Goal: Find specific page/section: Find specific page/section

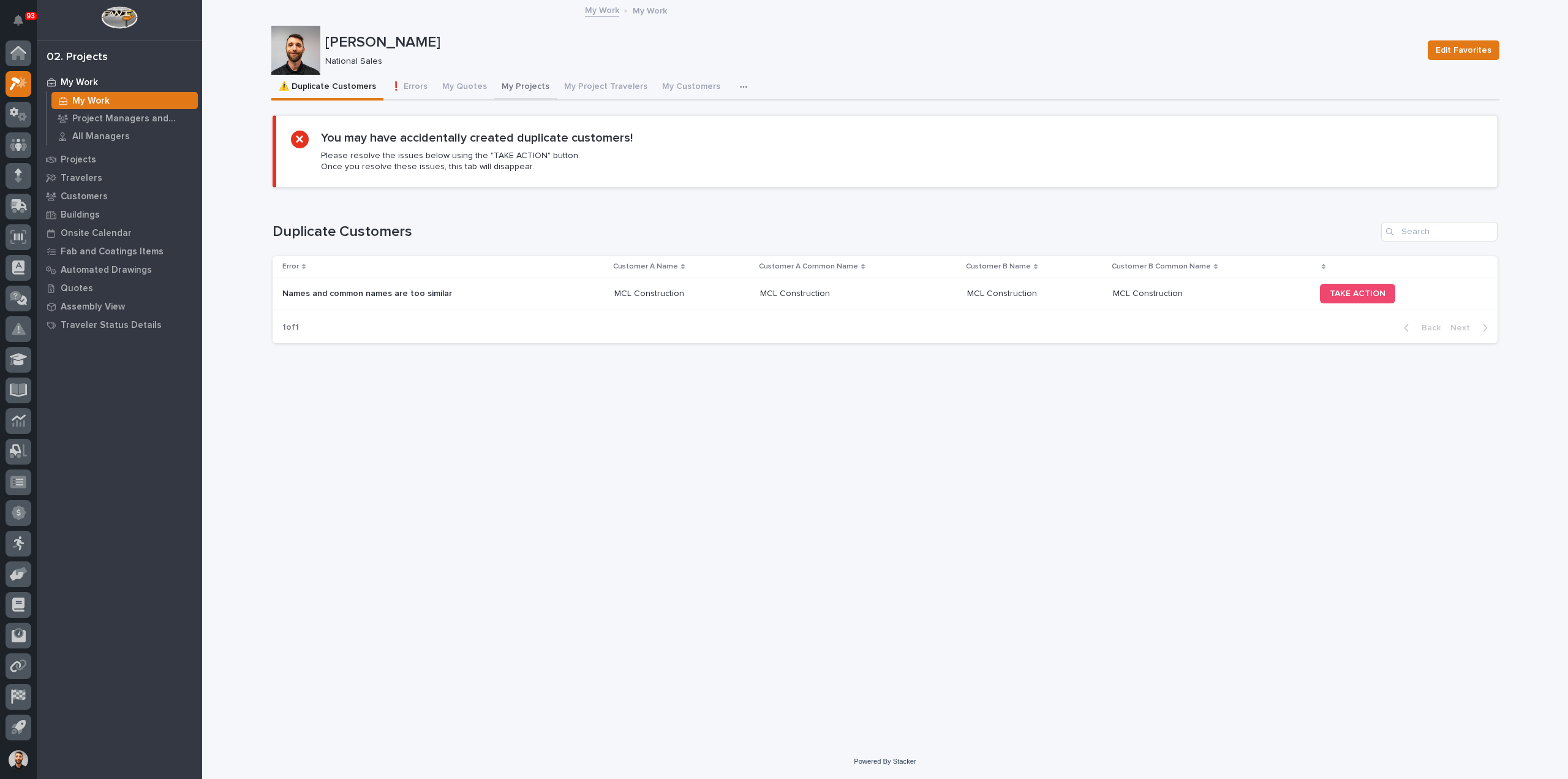
click at [512, 81] on button "My Projects" at bounding box center [526, 88] width 63 height 26
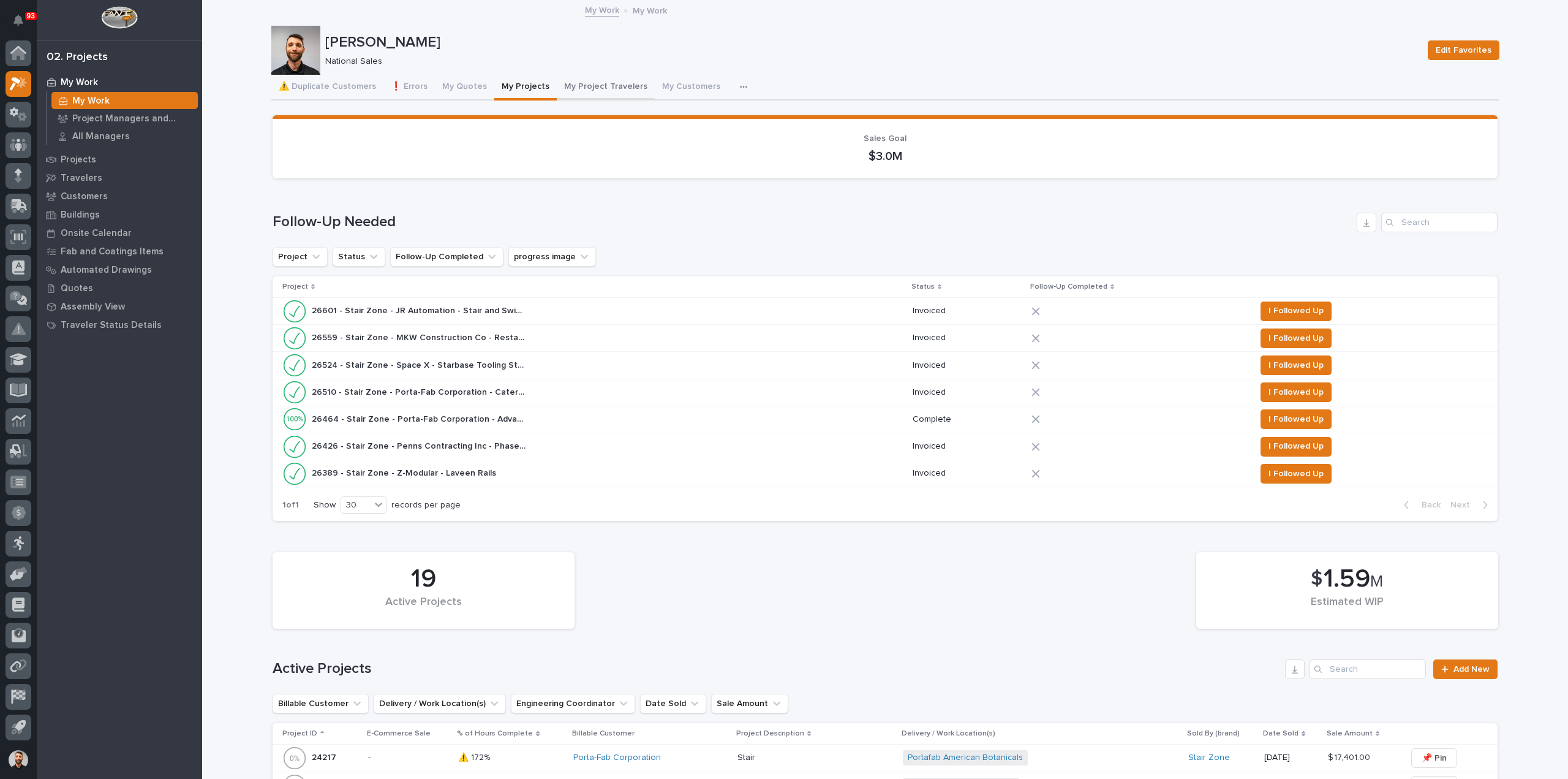
click at [559, 90] on button "My Project Travelers" at bounding box center [606, 88] width 98 height 26
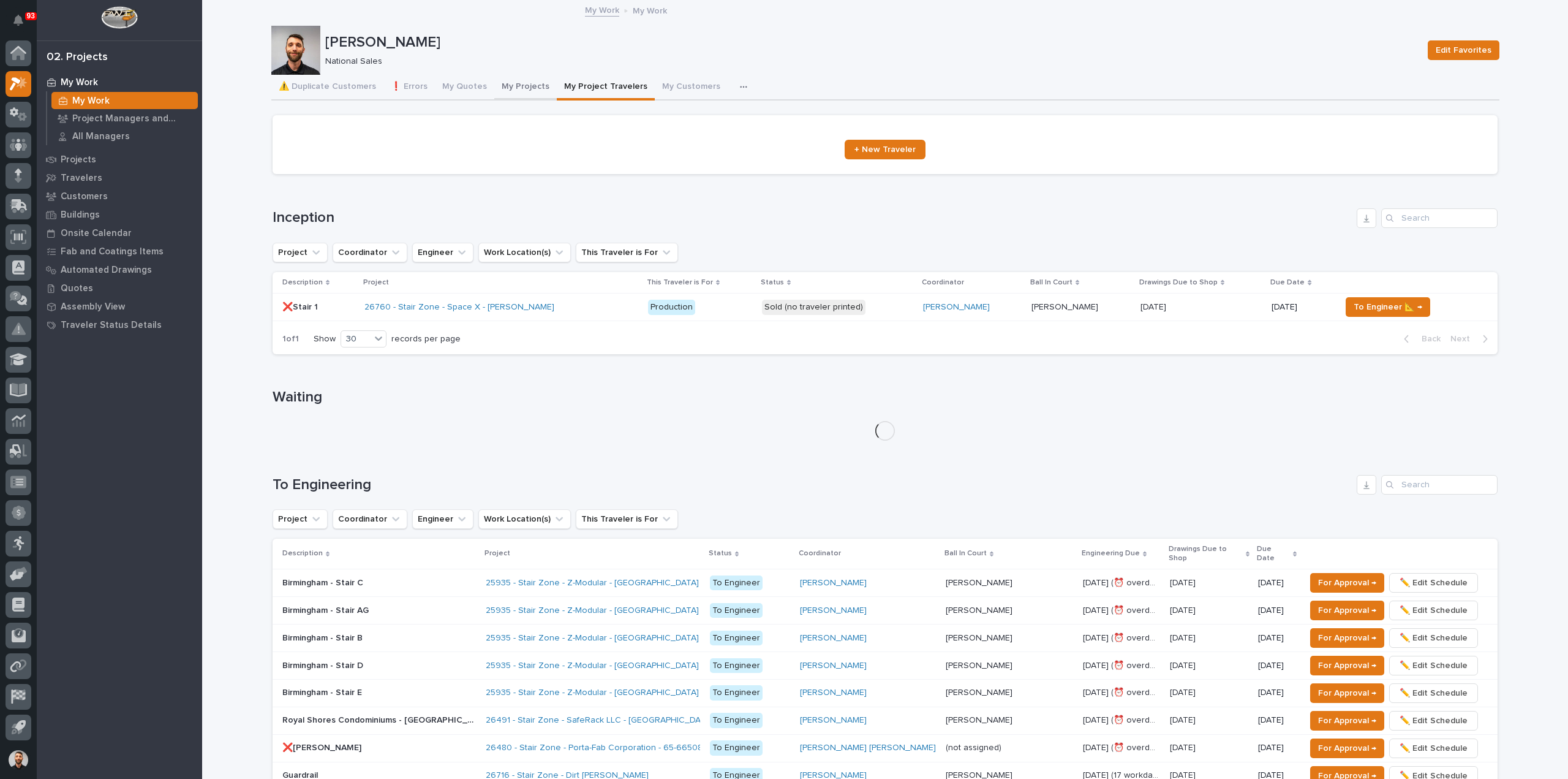
click at [516, 92] on button "My Projects" at bounding box center [526, 88] width 63 height 26
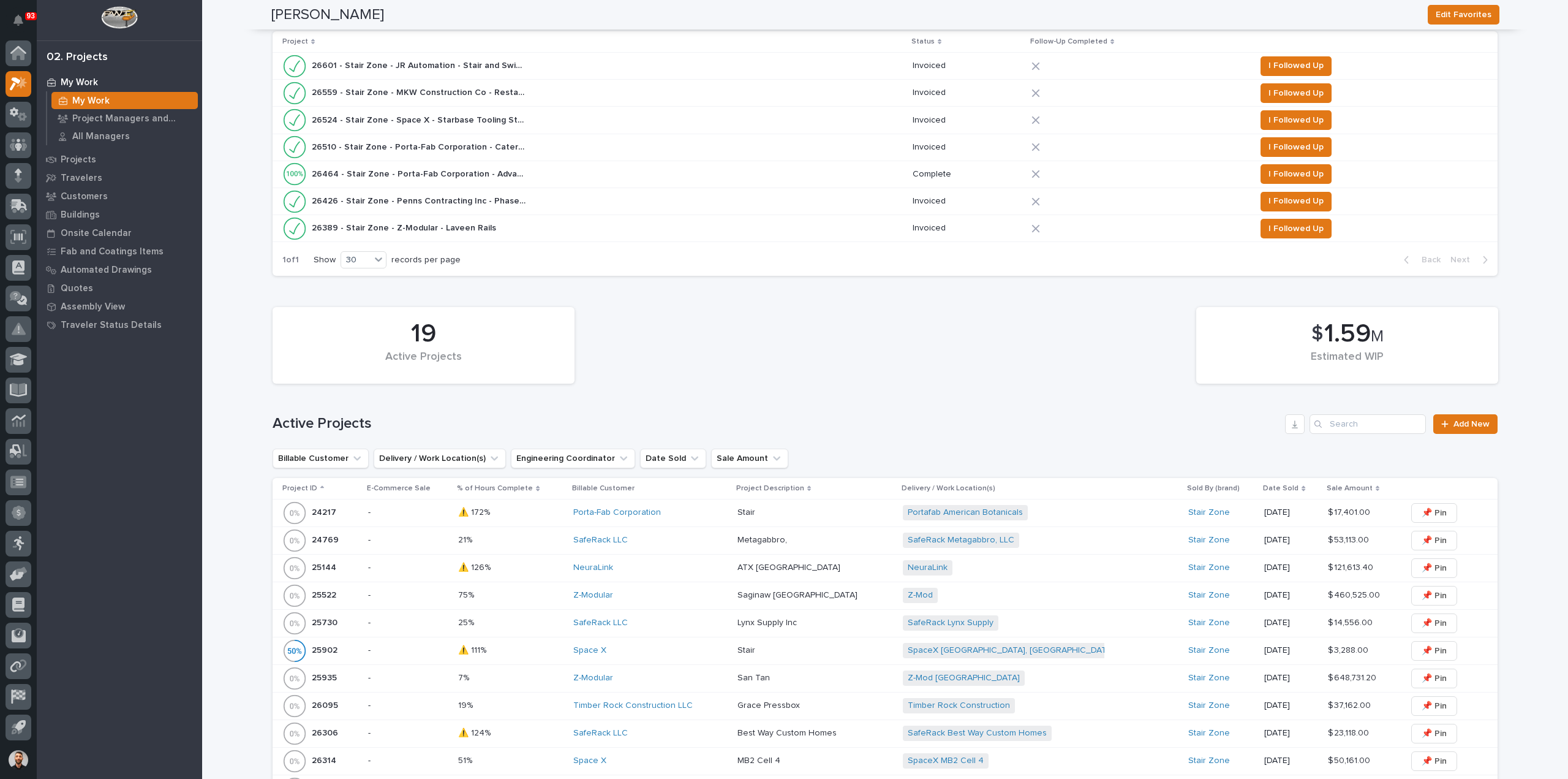
scroll to position [306, 0]
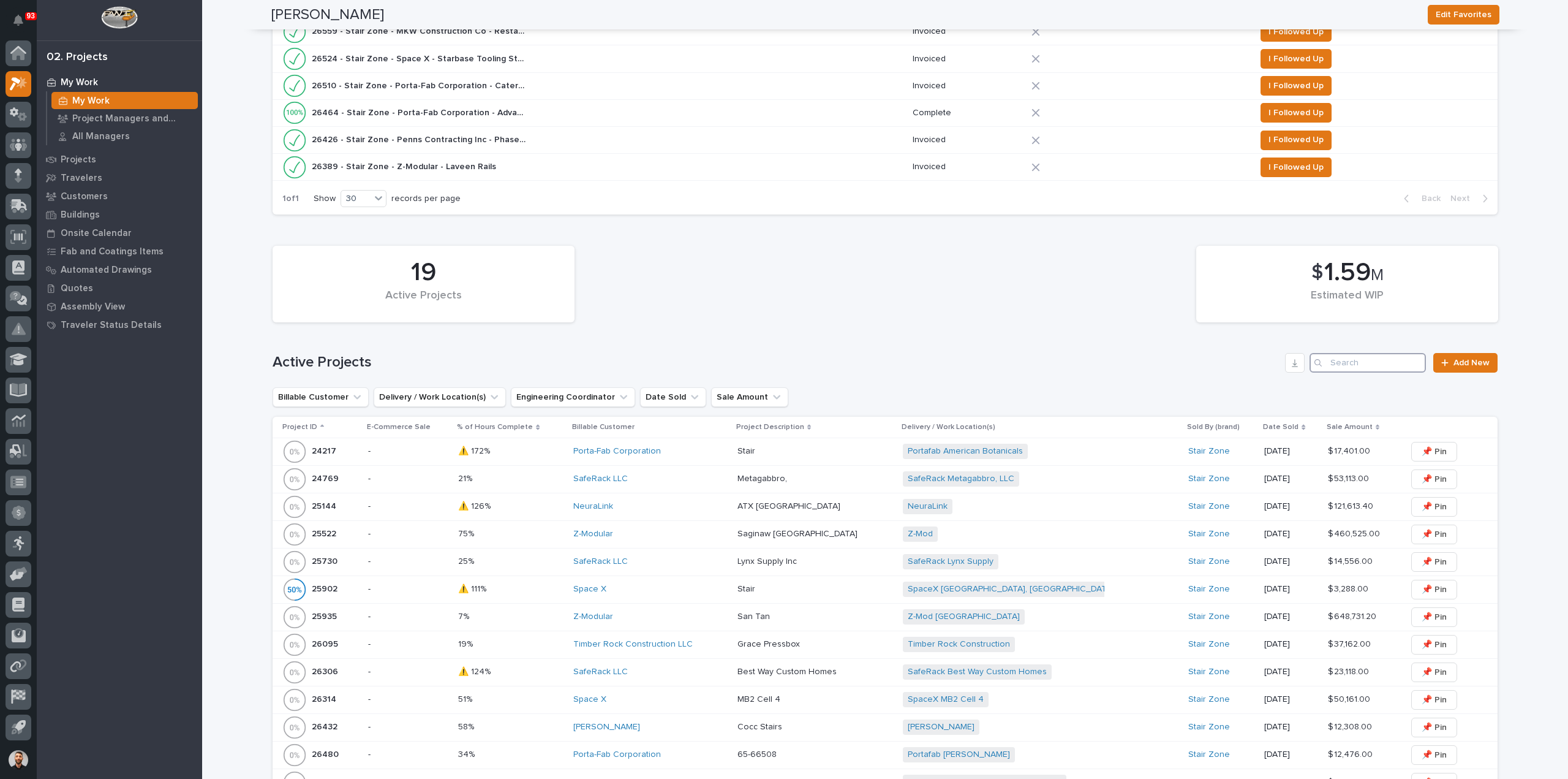
click at [1388, 357] on input "Search" at bounding box center [1367, 363] width 116 height 20
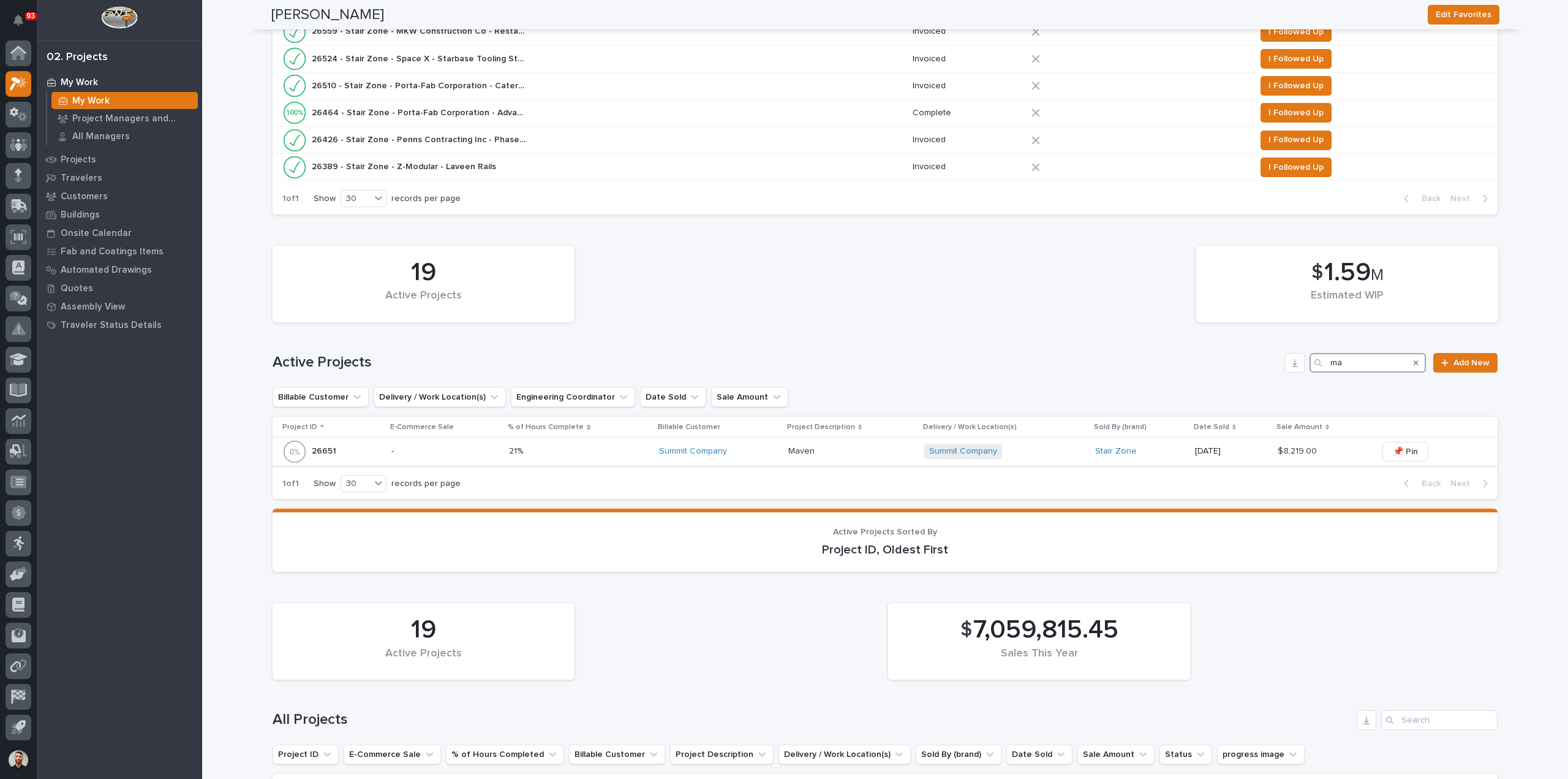
type input "ma"
click at [1040, 447] on div "Summit Company + 0" at bounding box center [1004, 450] width 161 height 15
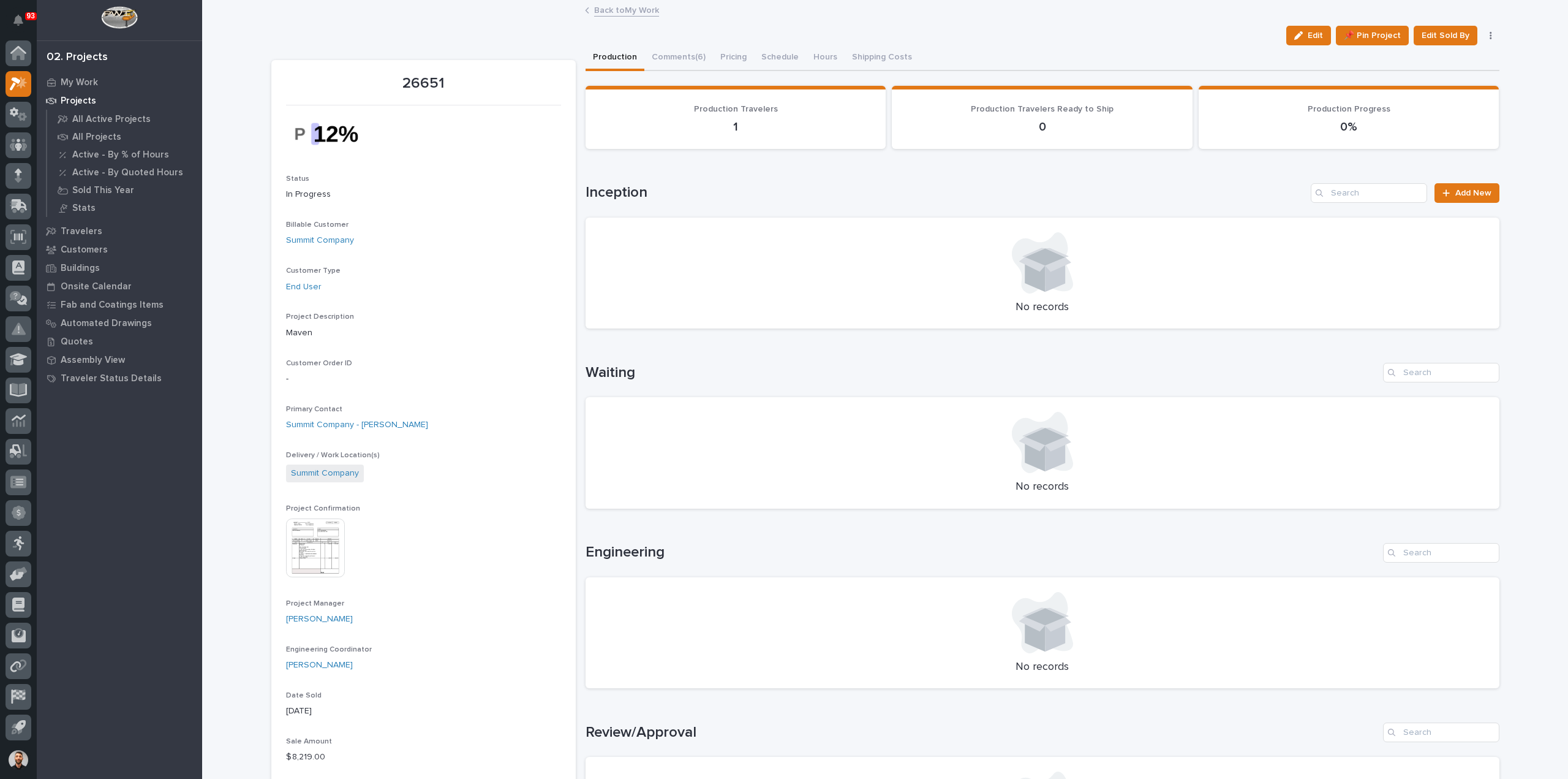
scroll to position [490, 0]
